Goal: Obtain resource: Obtain resource

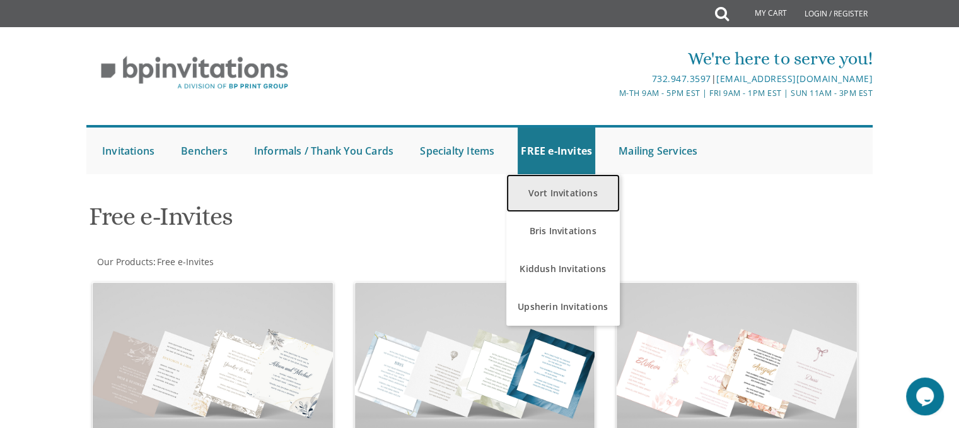
click at [552, 204] on link "Vort Invitations" at bounding box center [563, 193] width 114 height 38
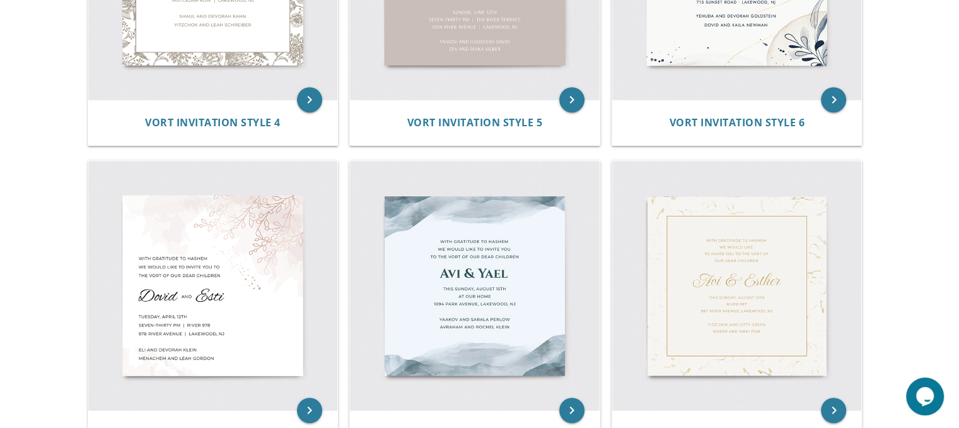
scroll to position [772, 0]
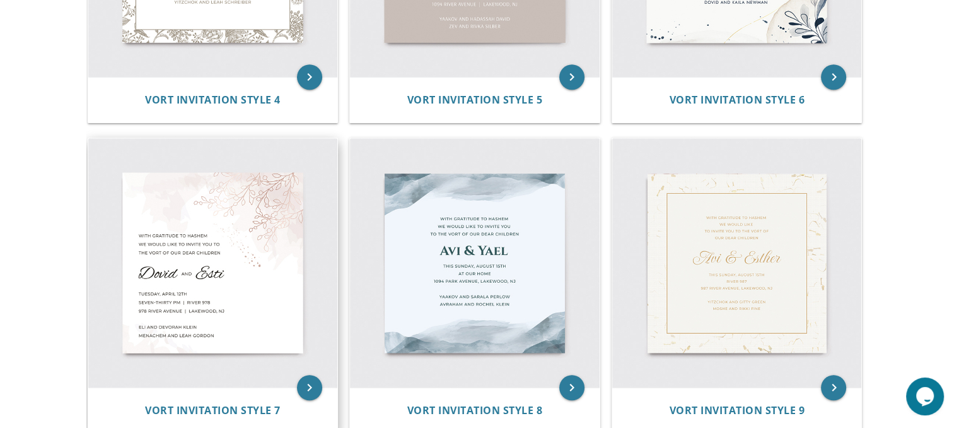
click at [241, 245] on img at bounding box center [213, 263] width 250 height 250
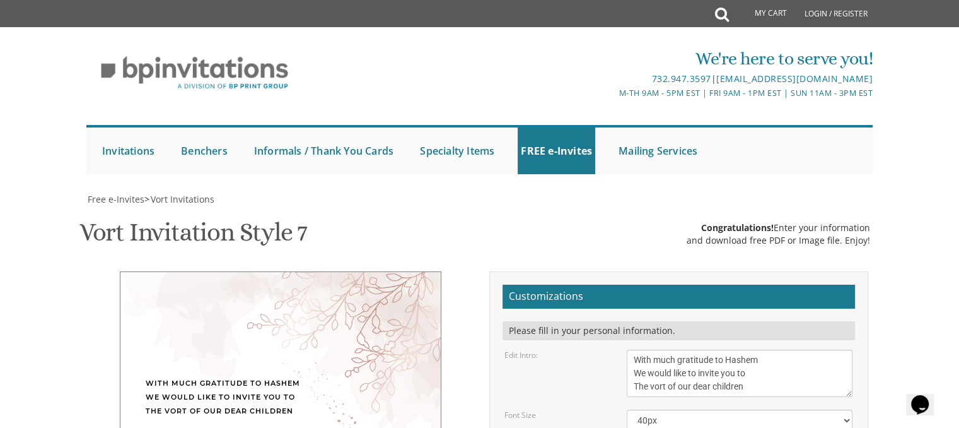
scroll to position [255, 0]
drag, startPoint x: 679, startPoint y: 197, endPoint x: 670, endPoint y: 202, distance: 10.7
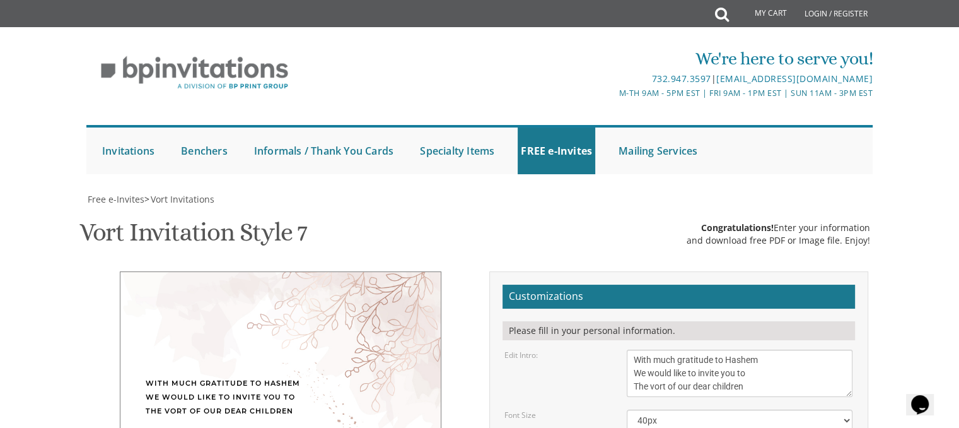
type textarea "[PERSON_NAME] & Eta"
drag, startPoint x: 708, startPoint y: 228, endPoint x: 673, endPoint y: 233, distance: 34.5
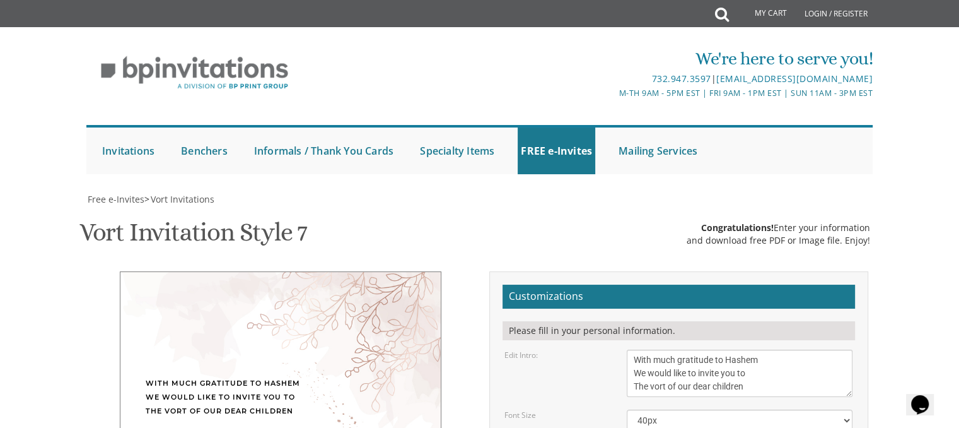
drag, startPoint x: 739, startPoint y: 245, endPoint x: 704, endPoint y: 248, distance: 35.5
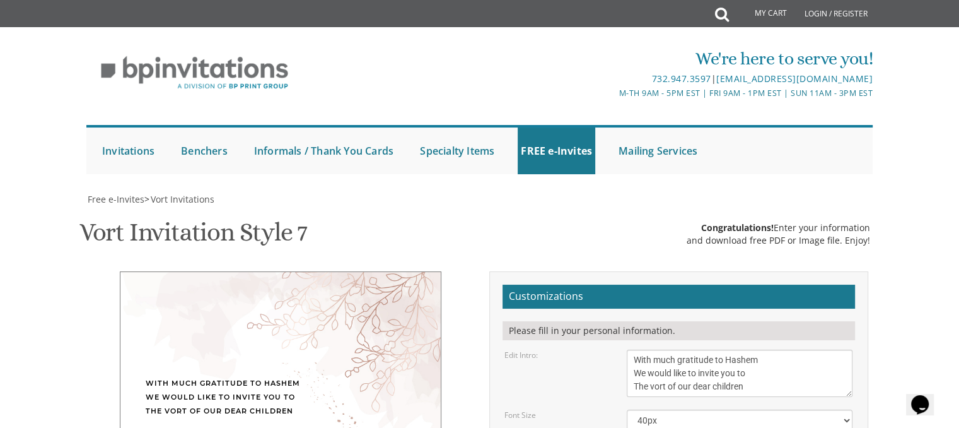
type textarea "[DATE] Seven-thirty PM | [GEOGRAPHIC_DATA] [STREET_ADDRESS]"
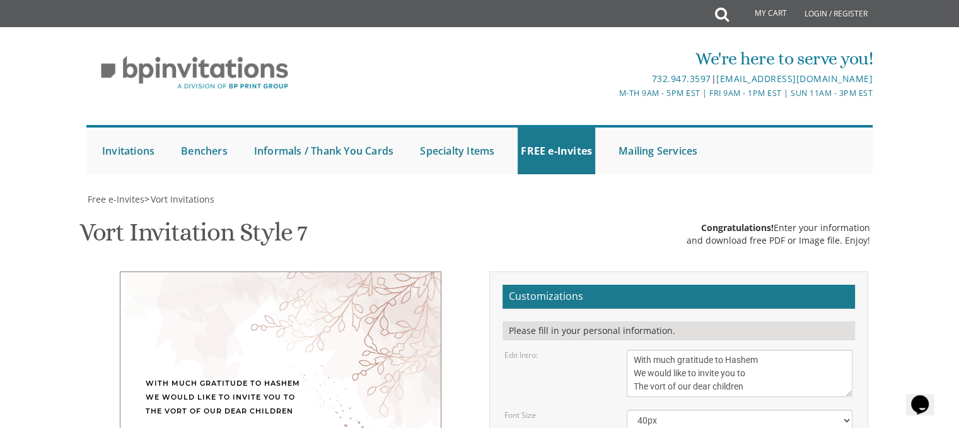
type textarea "[PERSON_NAME] and [PERSON_NAME] and [PERSON_NAME]"
type input "[EMAIL_ADDRESS][DOMAIN_NAME]"
